Goal: Task Accomplishment & Management: Use online tool/utility

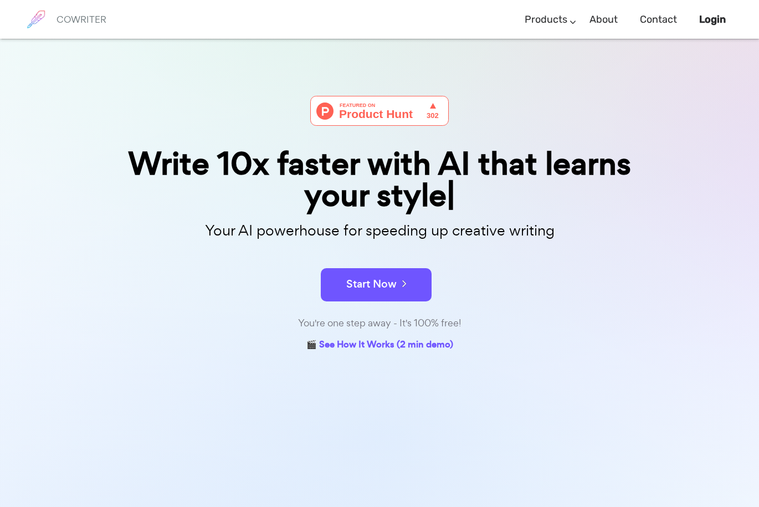
click at [406, 276] on button "Start Now" at bounding box center [376, 284] width 111 height 33
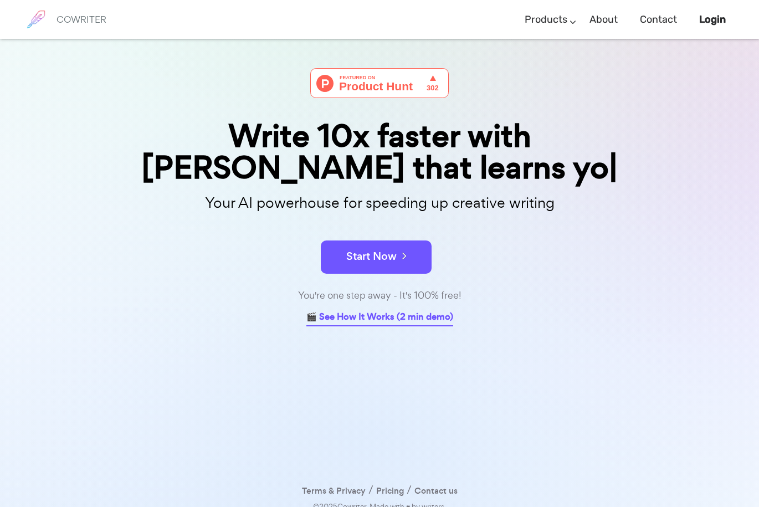
scroll to position [39, 0]
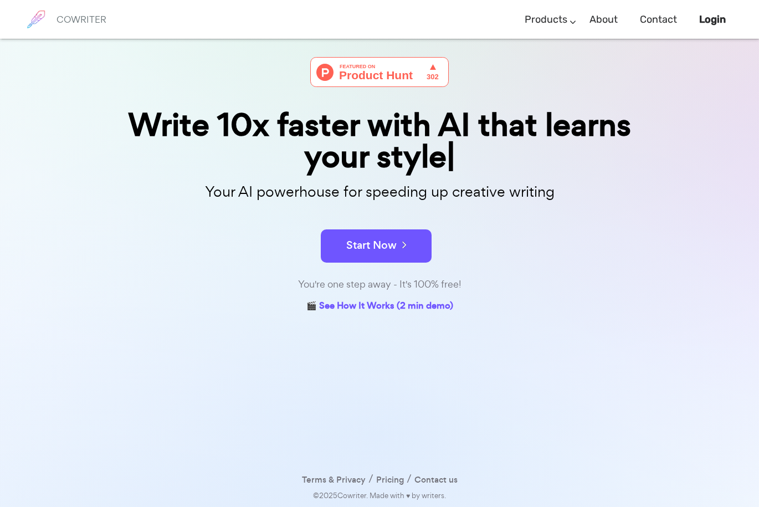
click at [416, 241] on button "Start Now" at bounding box center [376, 245] width 111 height 33
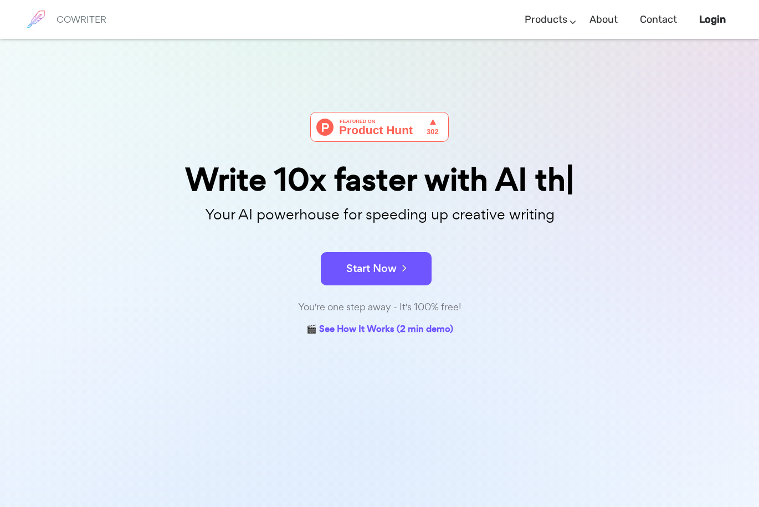
scroll to position [39, 0]
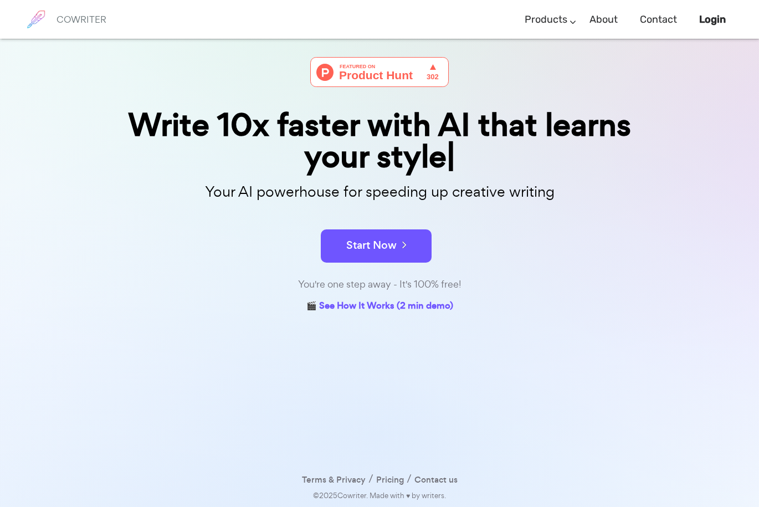
click at [381, 256] on button "Start Now" at bounding box center [376, 245] width 111 height 33
